Goal: Contribute content

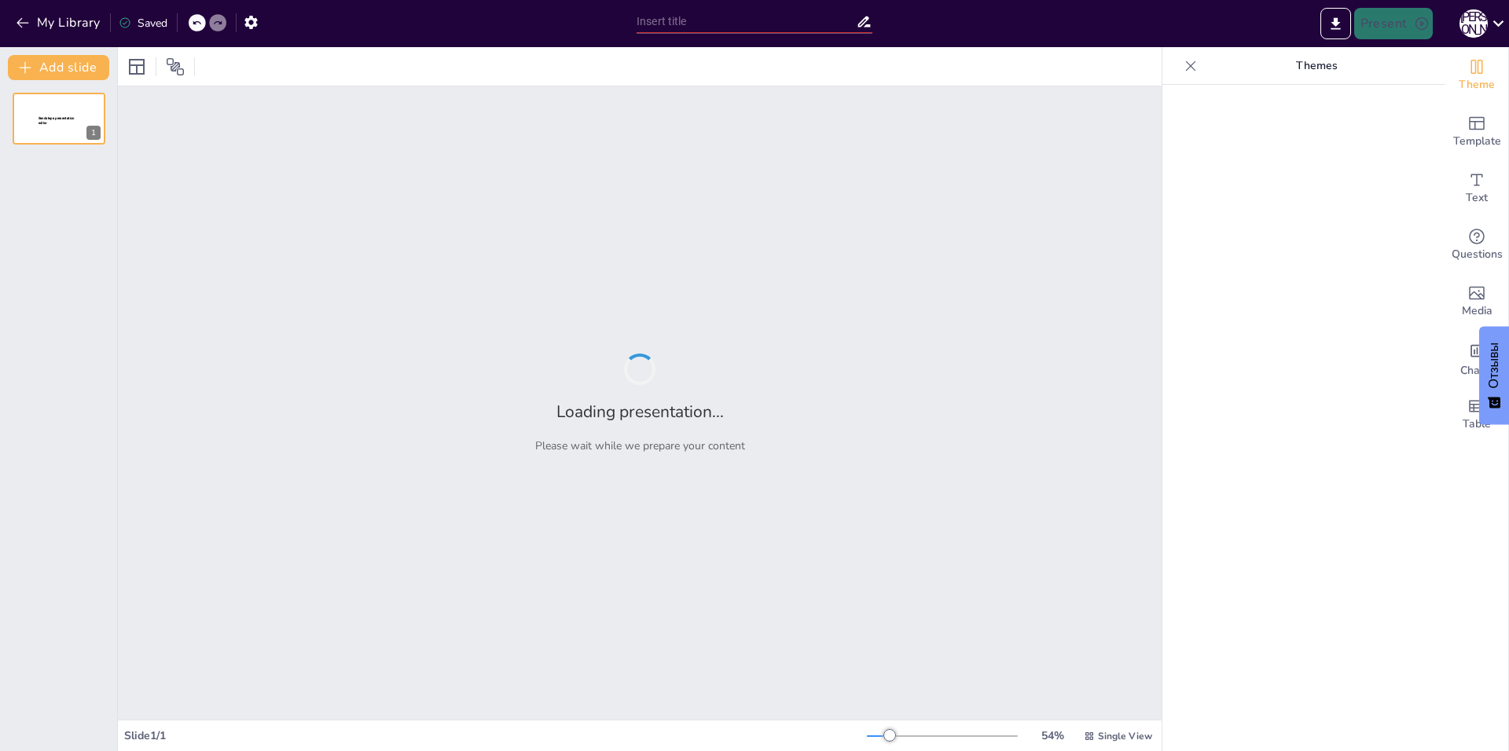
type input "Квадратичные функции: секреты параллельного переноса!"
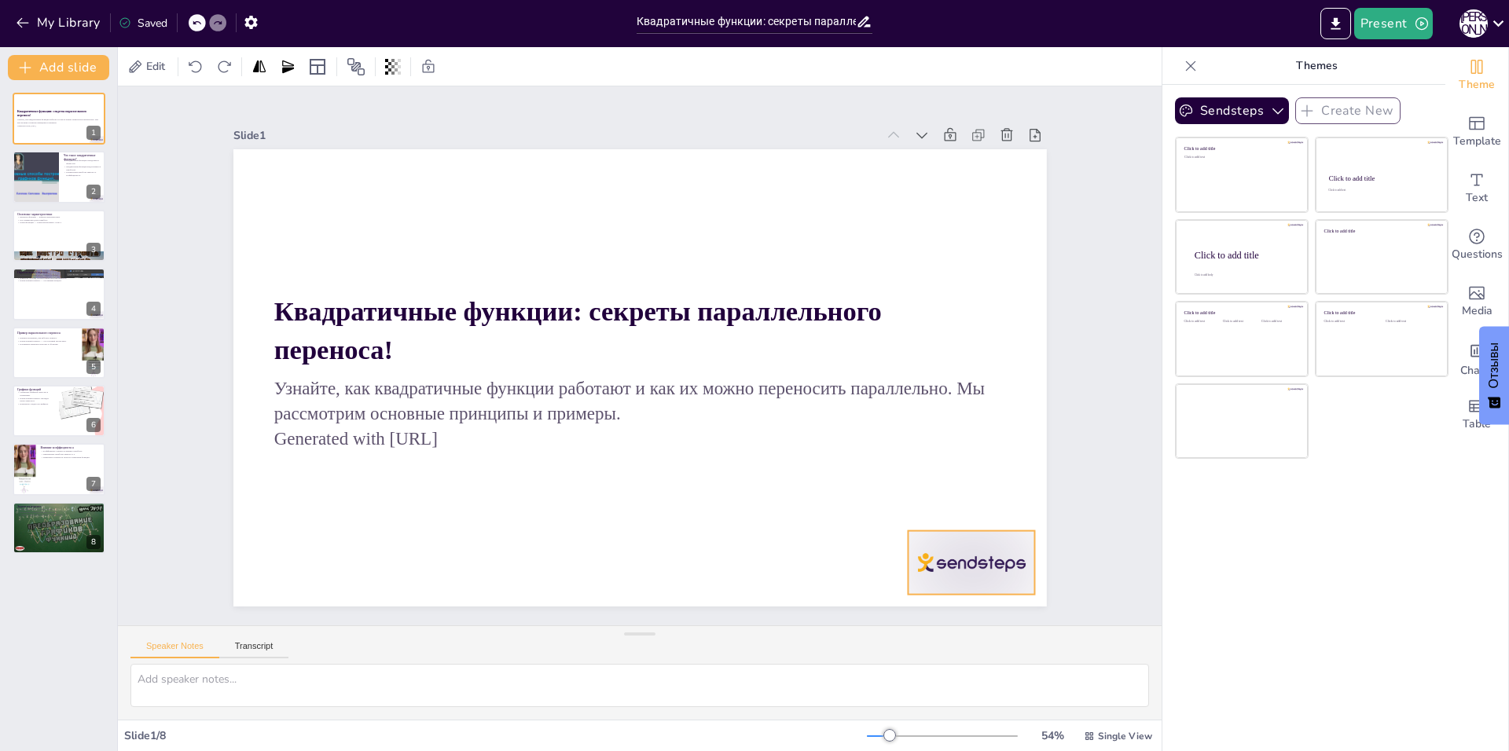
click at [930, 625] on div at bounding box center [859, 680] width 142 height 110
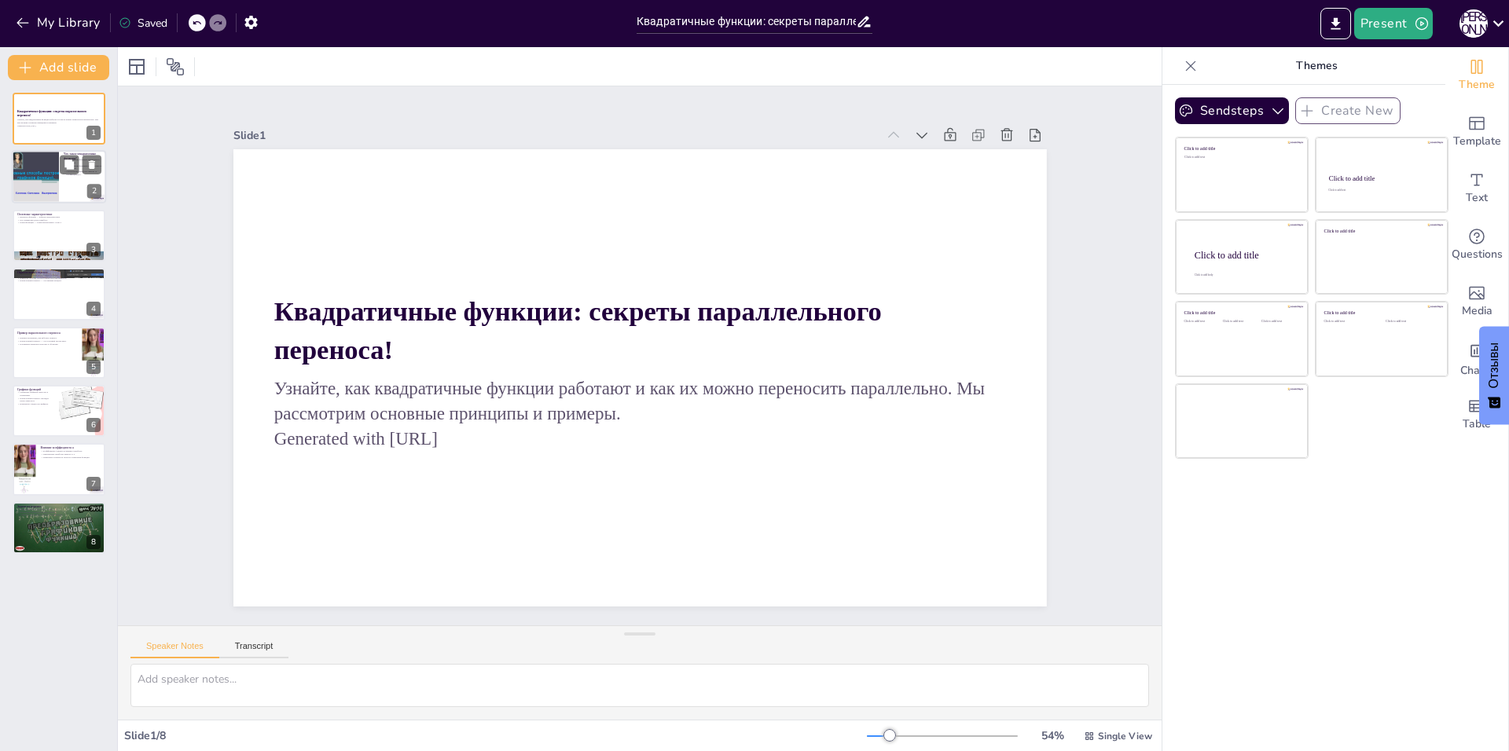
click at [64, 187] on div at bounding box center [59, 177] width 94 height 53
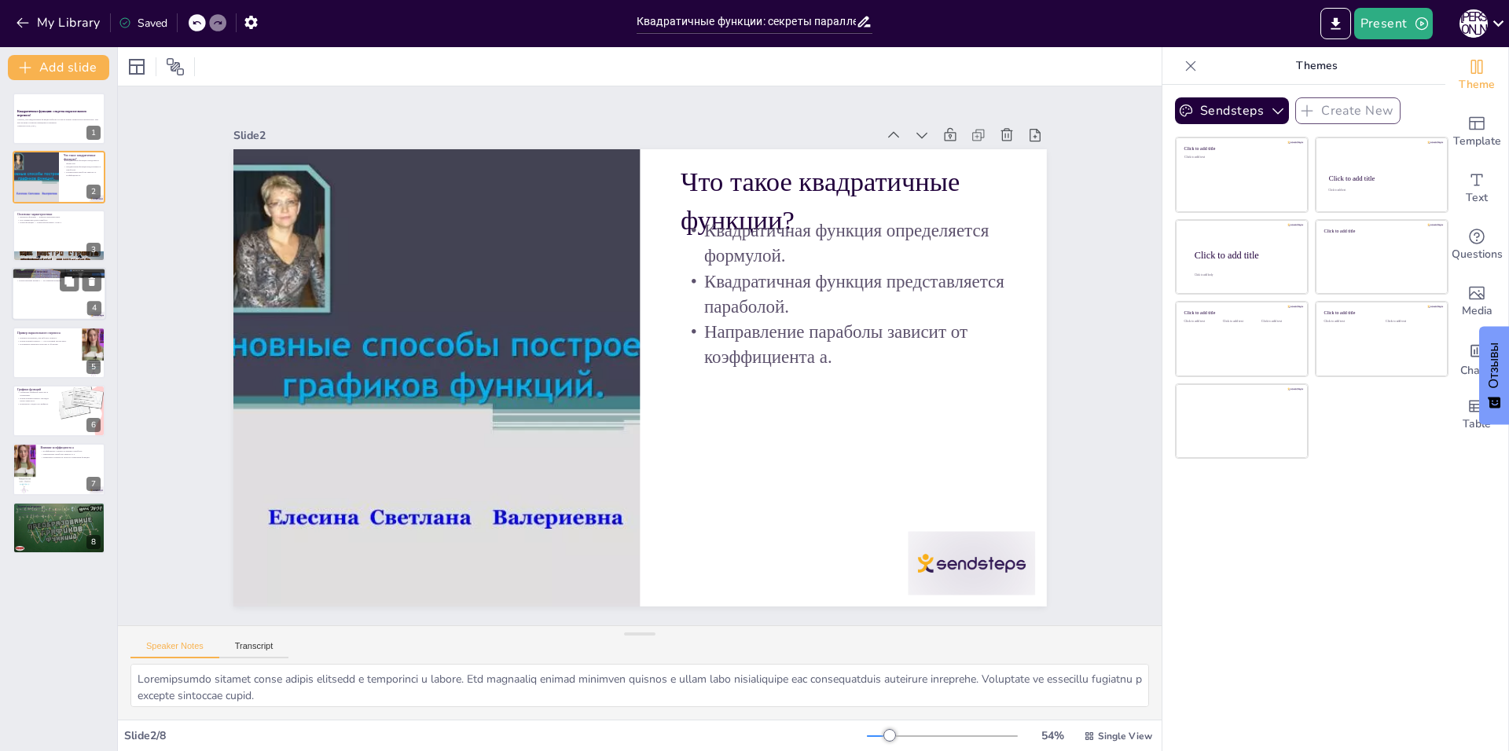
click at [49, 280] on p "Параллельный перенос — это важный концепт." at bounding box center [59, 281] width 85 height 3
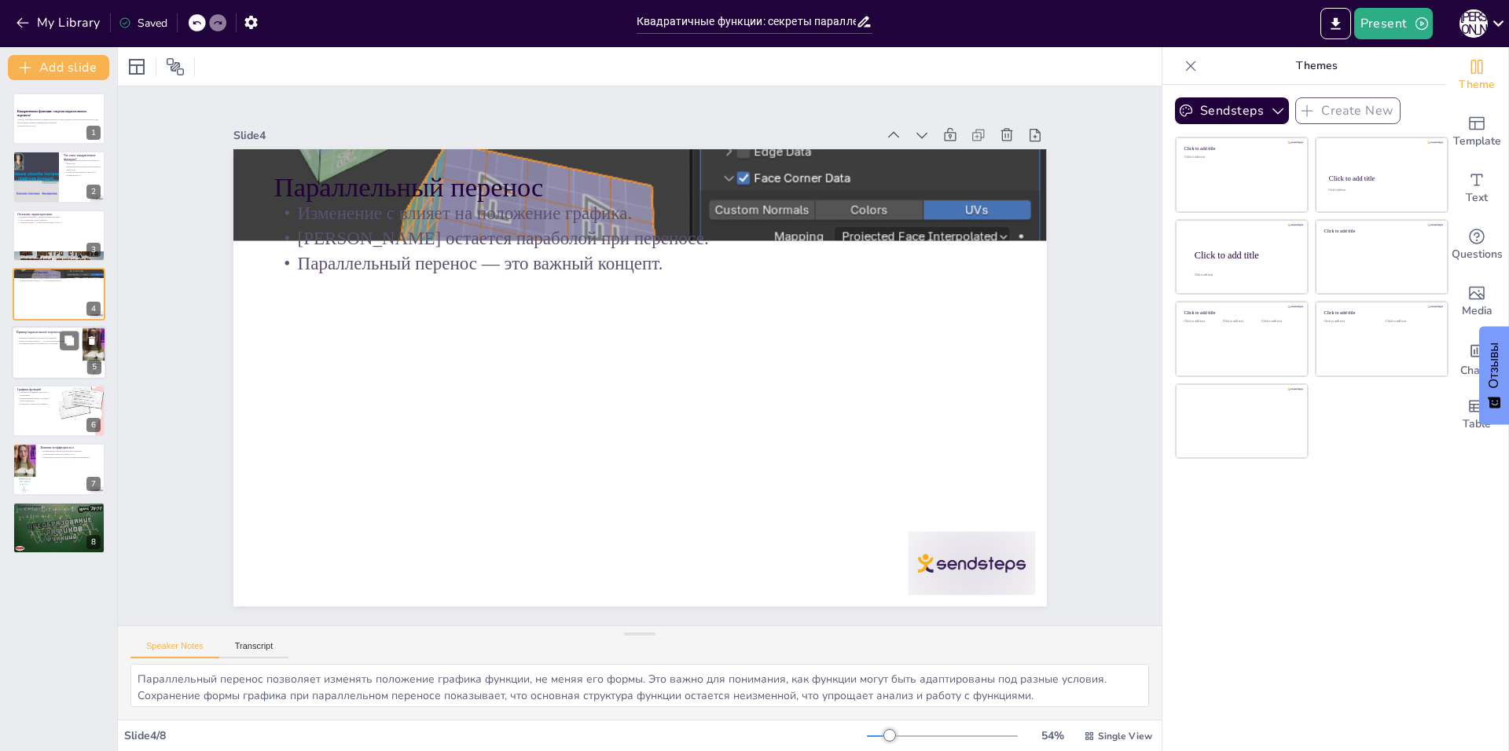
click at [57, 347] on div at bounding box center [59, 352] width 94 height 53
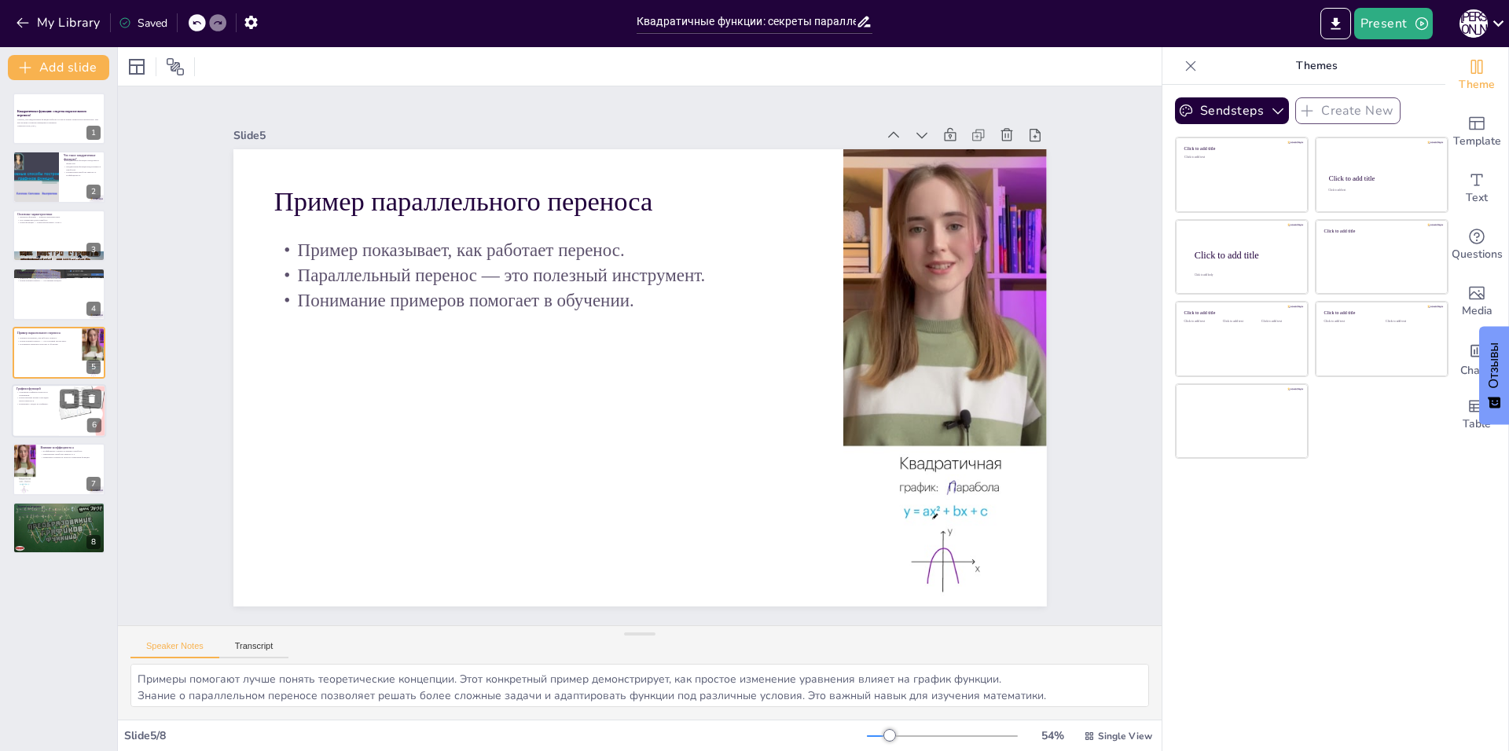
click at [84, 428] on div at bounding box center [82, 410] width 53 height 53
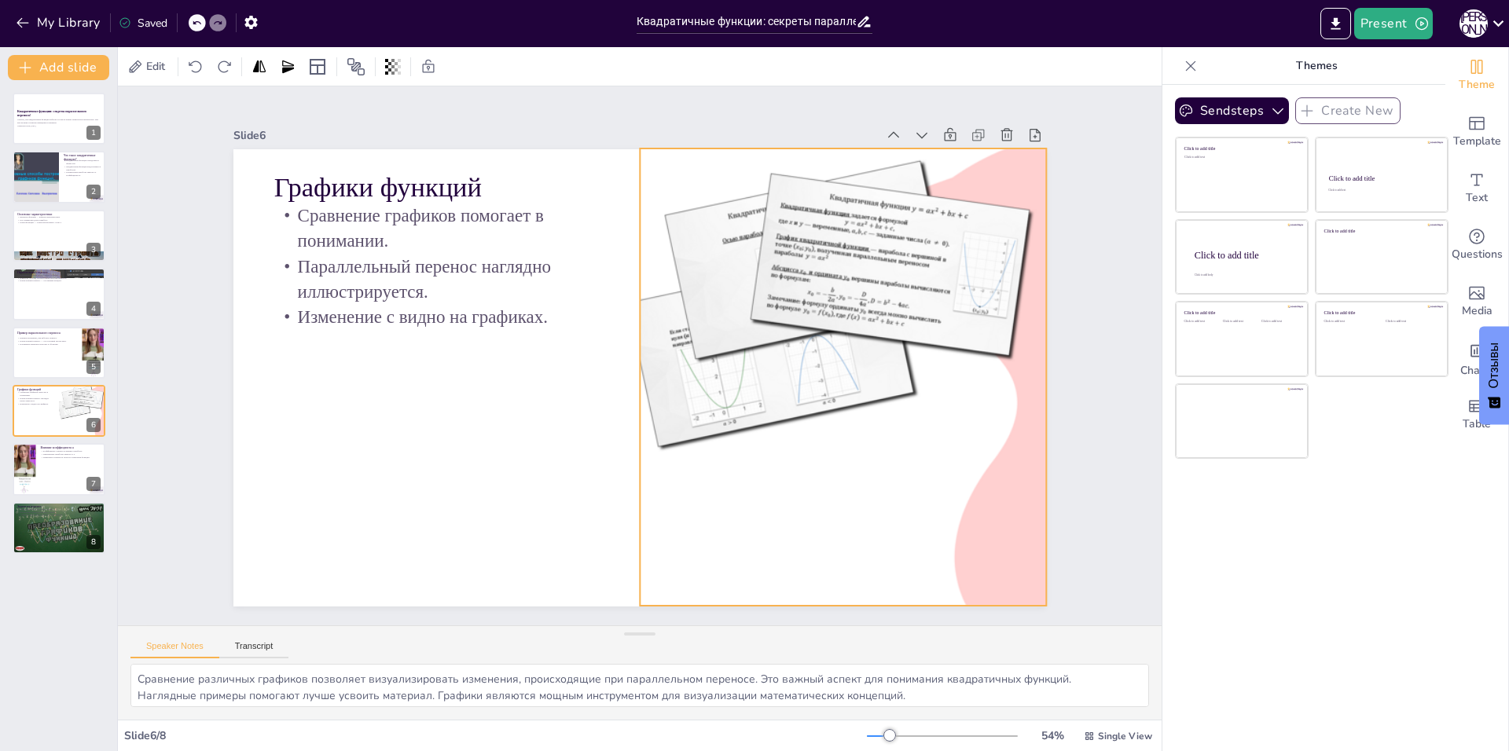
click at [858, 254] on div at bounding box center [826, 439] width 576 height 576
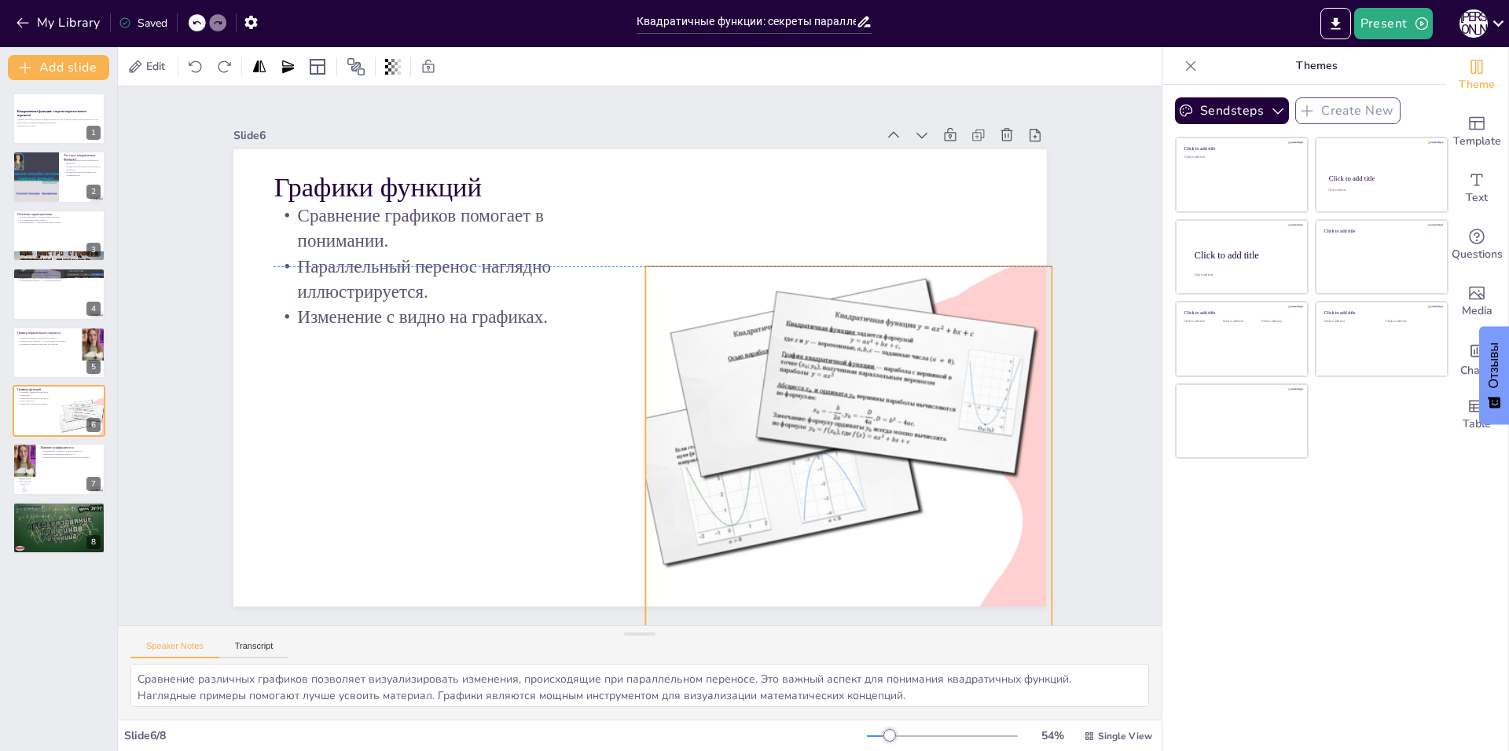
drag, startPoint x: 877, startPoint y: 274, endPoint x: 866, endPoint y: 376, distance: 102.8
click at [866, 376] on div at bounding box center [751, 581] width 625 height 625
click at [97, 478] on div "7" at bounding box center [94, 484] width 14 height 14
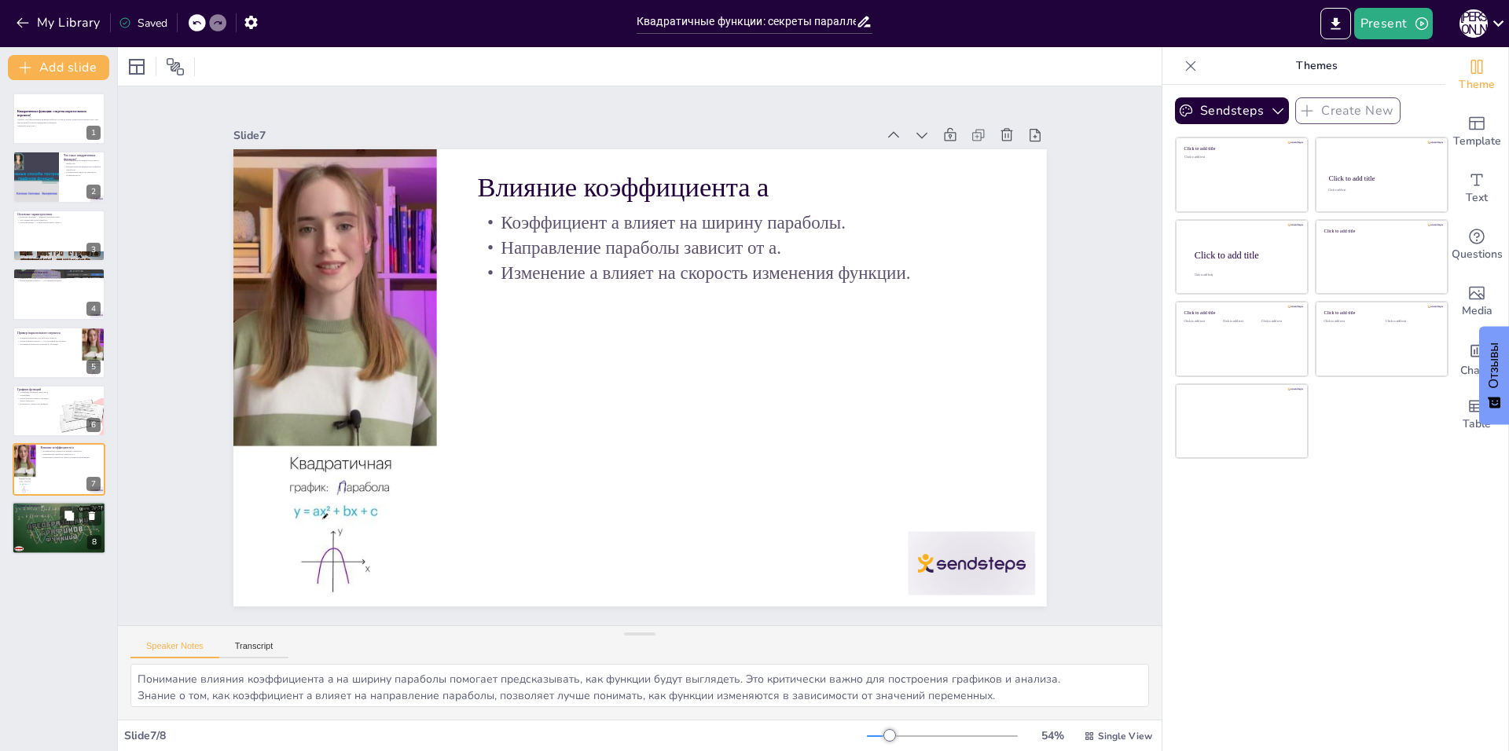
click at [55, 525] on div at bounding box center [59, 528] width 94 height 53
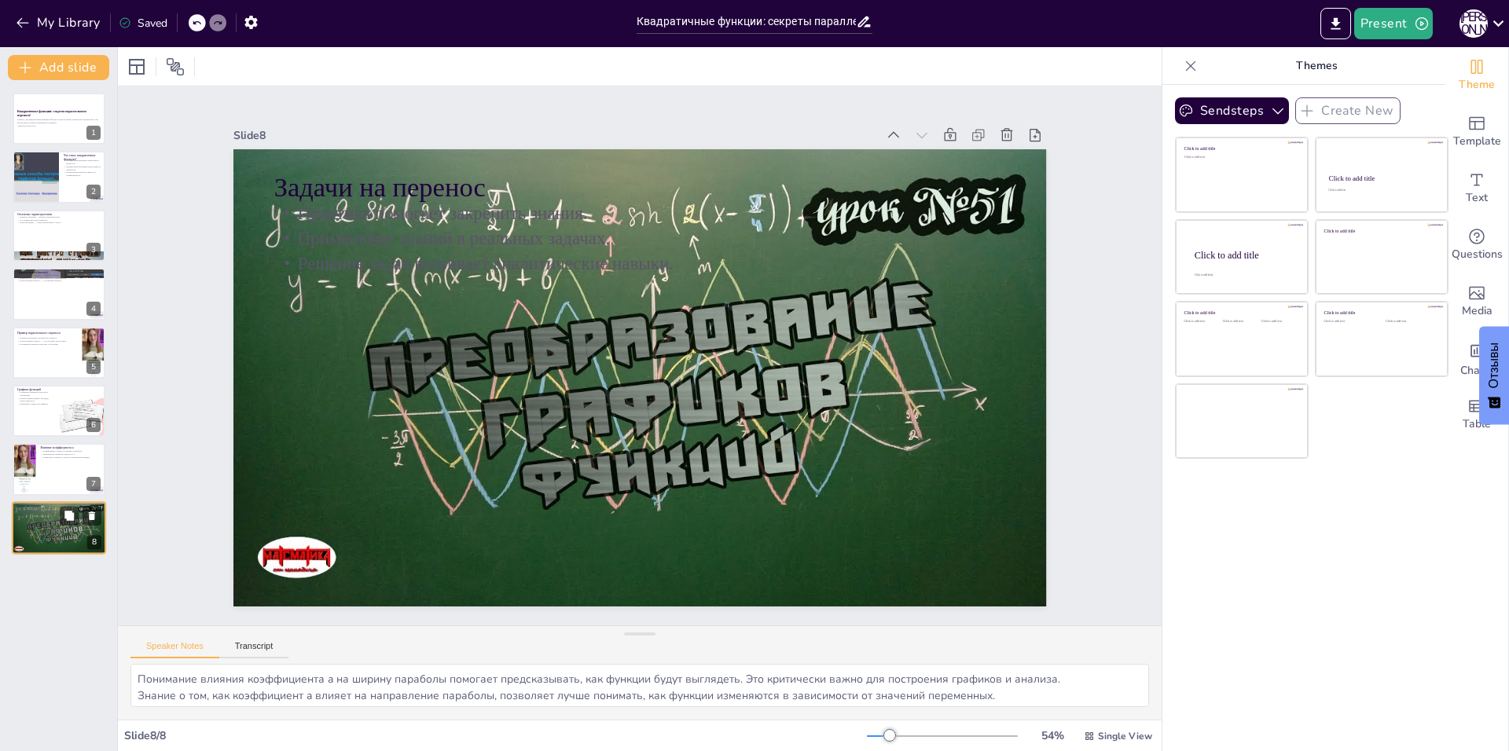
type textarea "Практические задачи являются важной частью обучения. Они помогают связать теори…"
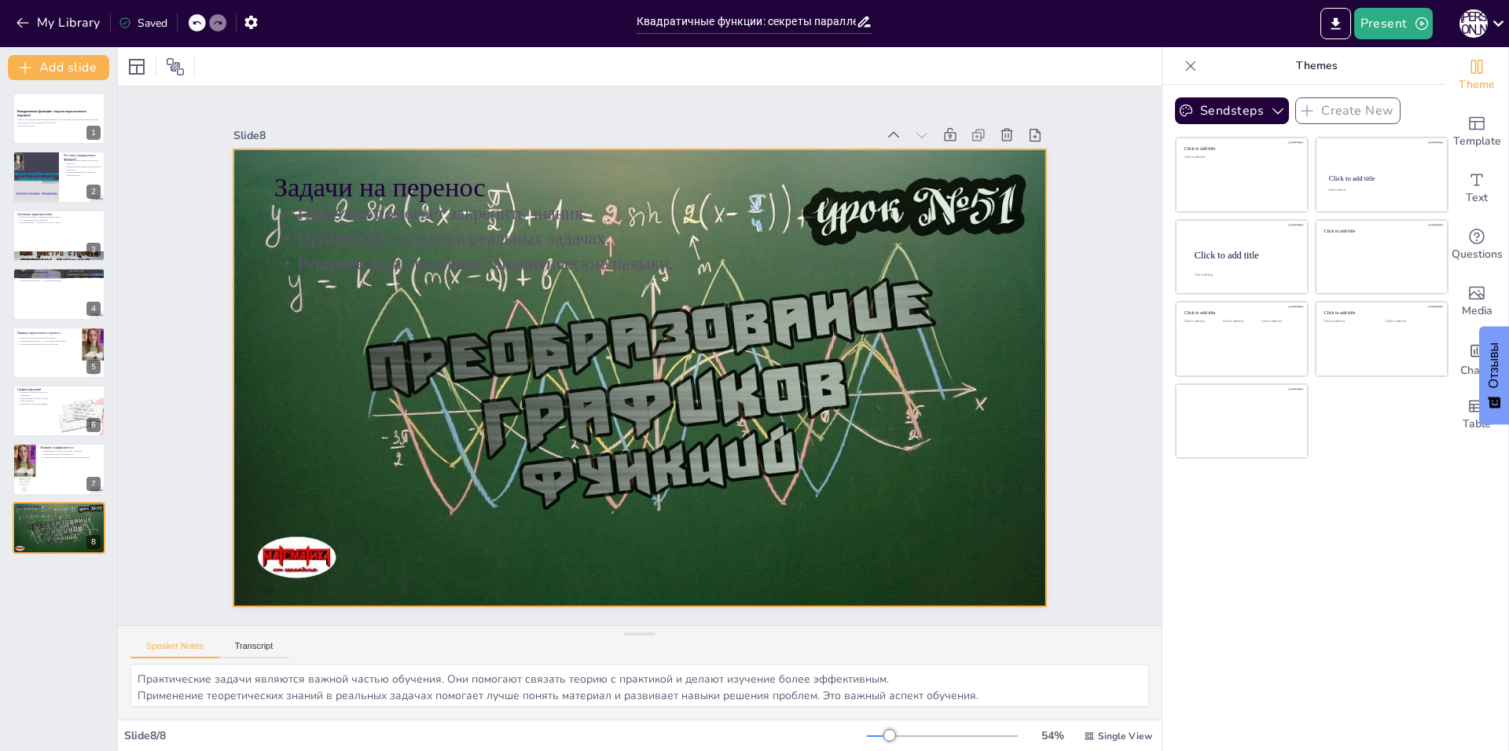
click at [641, 393] on div at bounding box center [632, 377] width 915 height 686
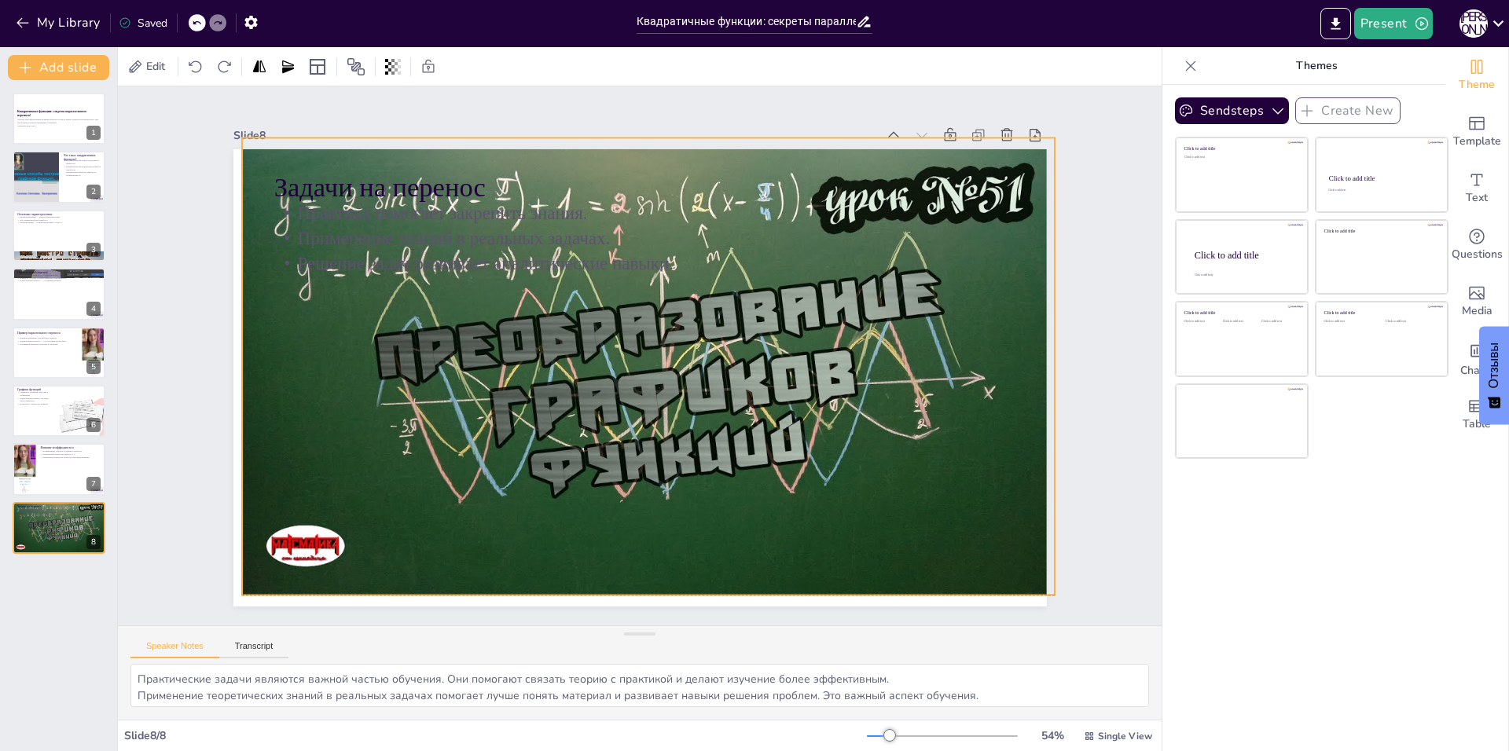
drag, startPoint x: 643, startPoint y: 381, endPoint x: 651, endPoint y: 367, distance: 16.2
click at [651, 367] on div at bounding box center [630, 365] width 540 height 857
